Goal: Find specific page/section: Find specific page/section

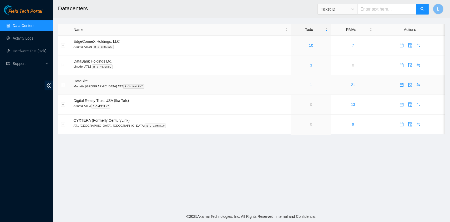
click at [310, 86] on link "1" at bounding box center [311, 85] width 2 height 4
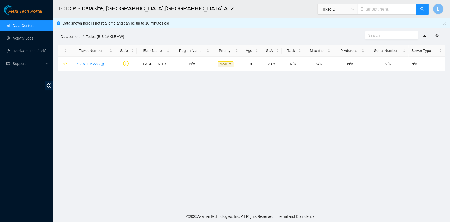
click at [73, 35] on link "Datacenters" at bounding box center [71, 37] width 20 height 4
